Goal: Navigation & Orientation: Go to known website

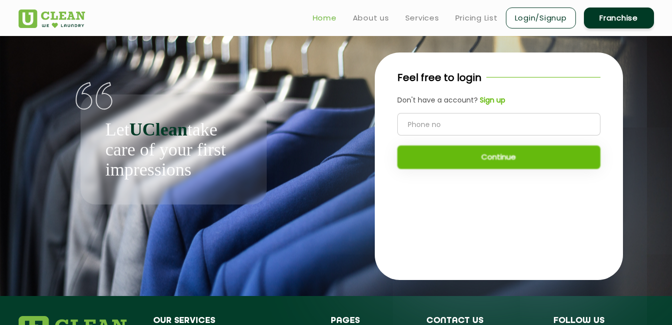
click at [329, 21] on link "Home" at bounding box center [325, 18] width 24 height 12
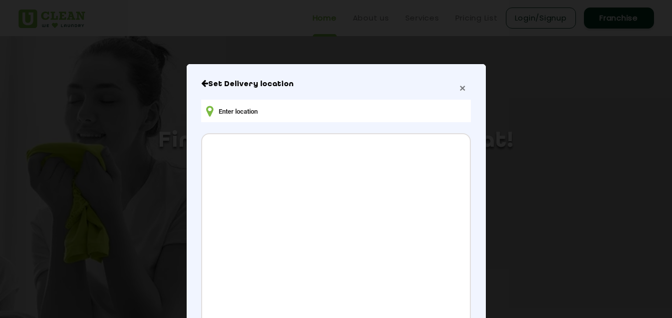
click at [459, 94] on span "×" at bounding box center [462, 88] width 6 height 12
